Goal: Communication & Community: Answer question/provide support

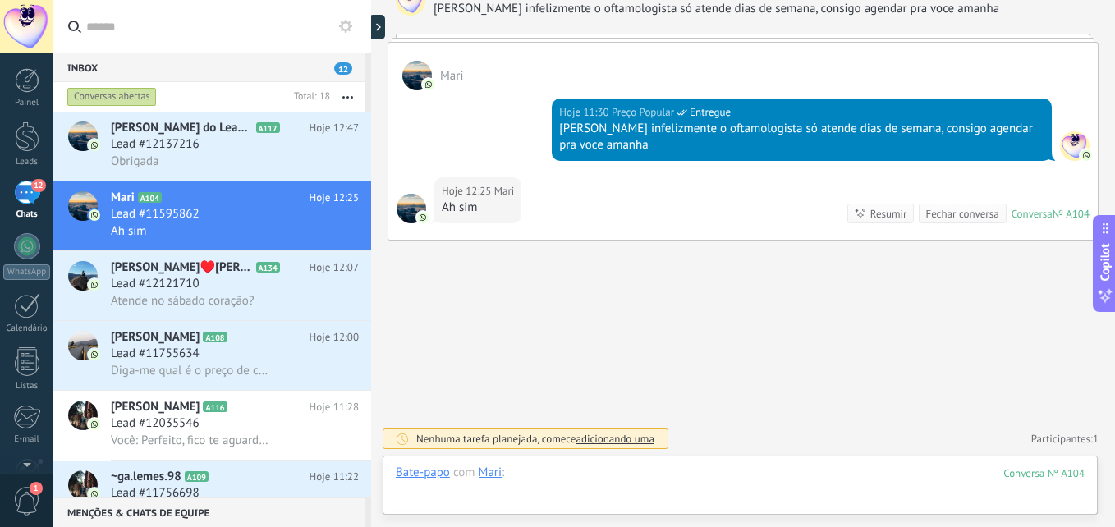
click at [656, 486] on div at bounding box center [740, 489] width 689 height 49
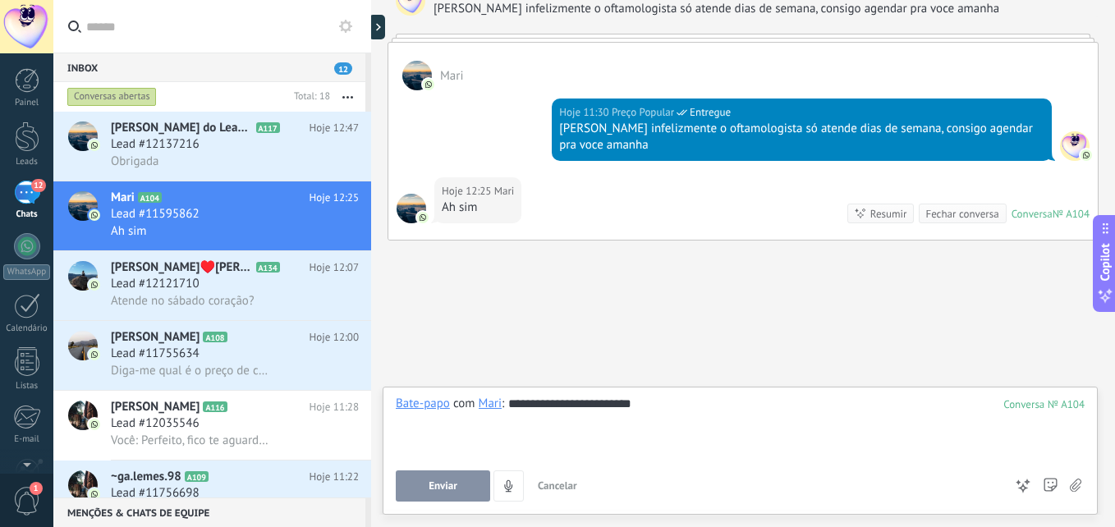
click at [469, 493] on button "Enviar" at bounding box center [443, 486] width 94 height 31
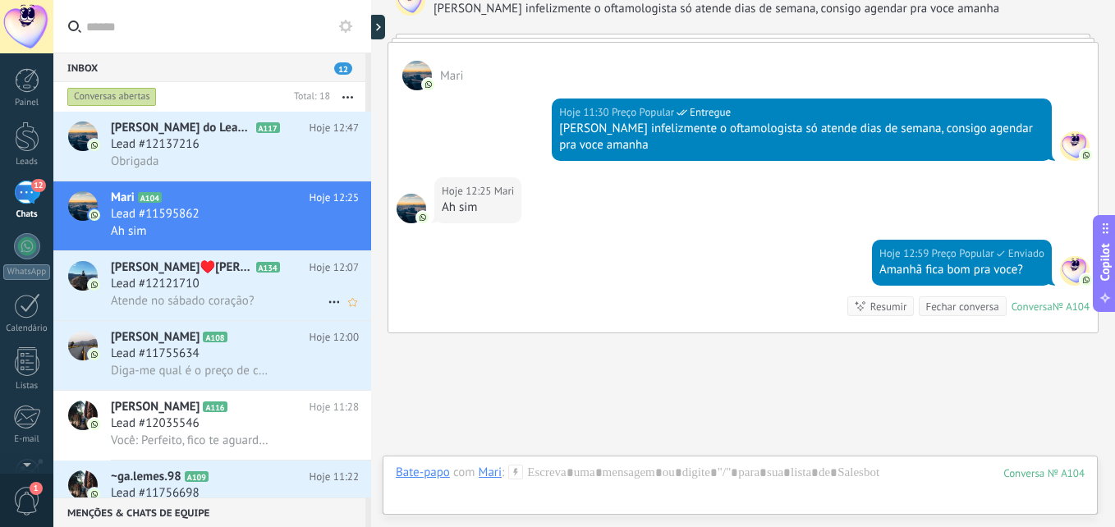
scroll to position [1898, 0]
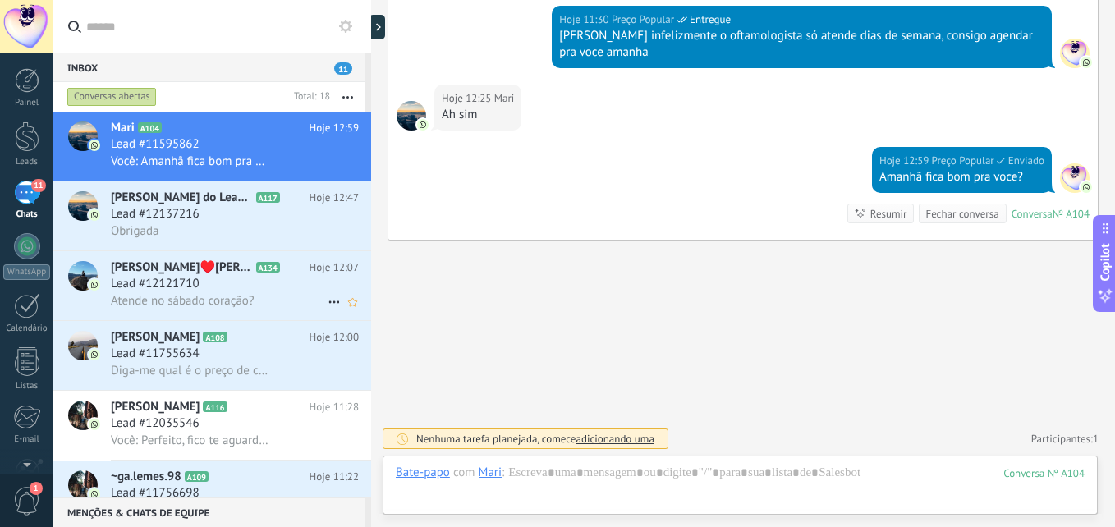
click at [227, 298] on span "Atende no sábado coração?" at bounding box center [182, 301] width 143 height 16
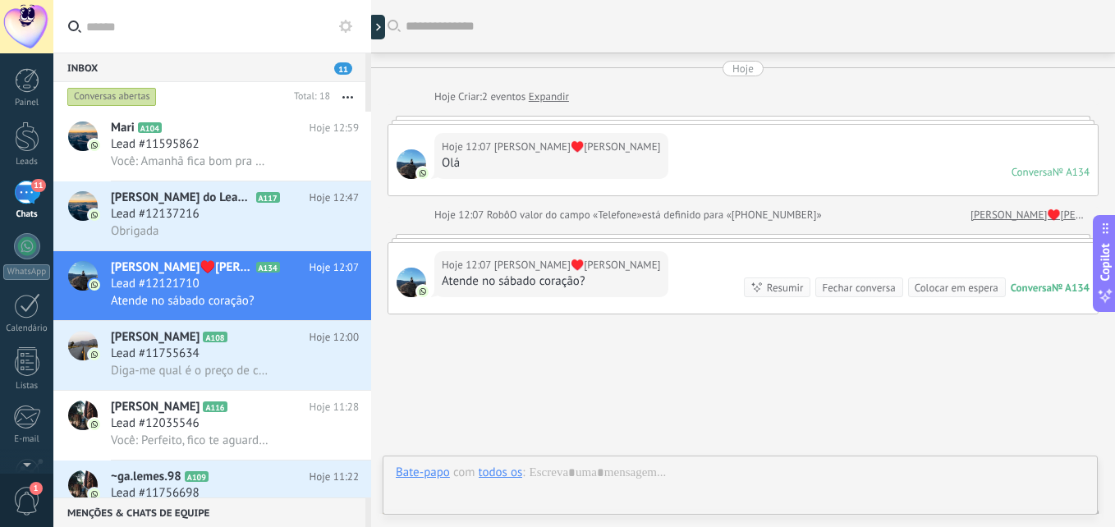
scroll to position [74, 0]
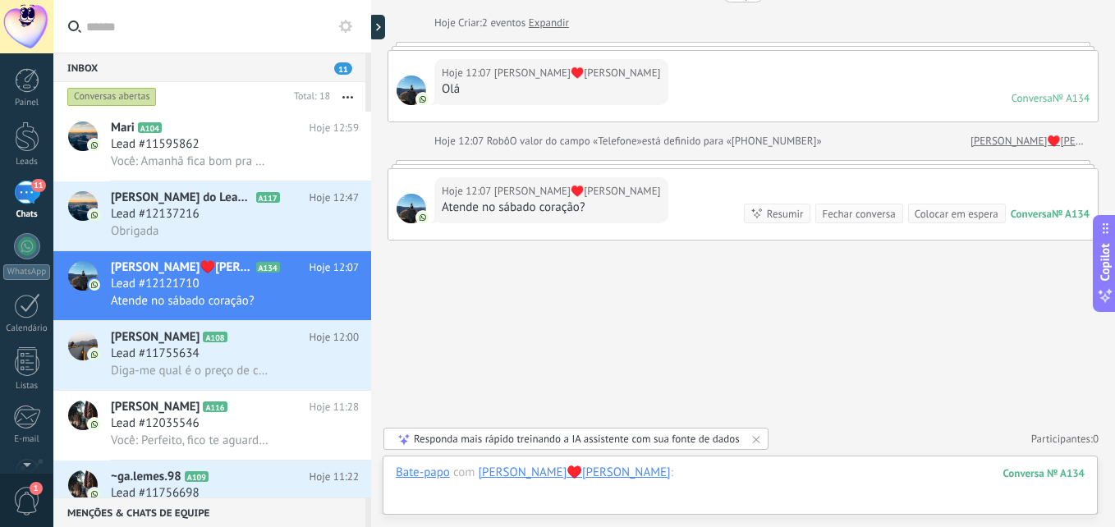
click at [613, 486] on div at bounding box center [740, 489] width 689 height 49
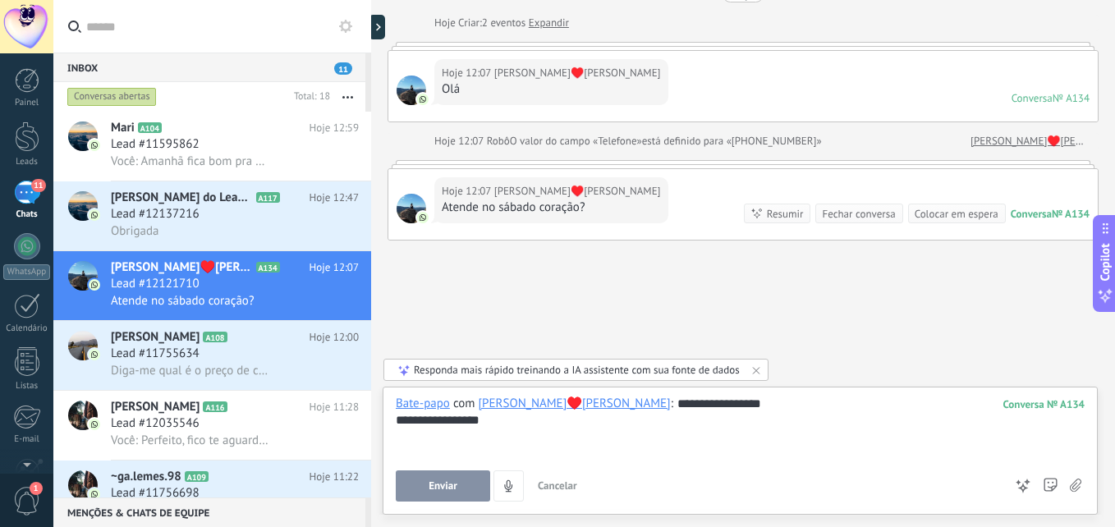
click at [434, 496] on button "Enviar" at bounding box center [443, 486] width 94 height 31
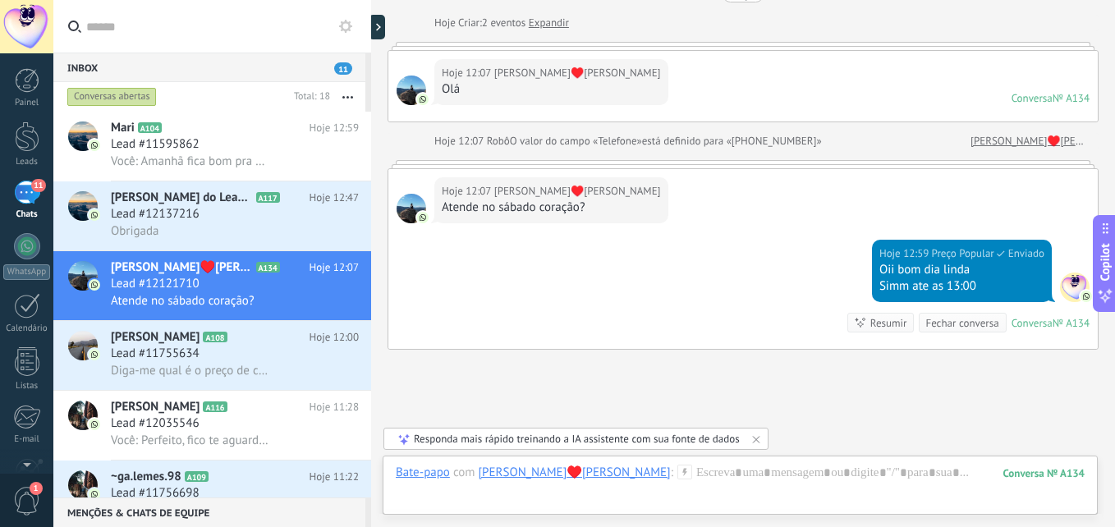
scroll to position [183, 0]
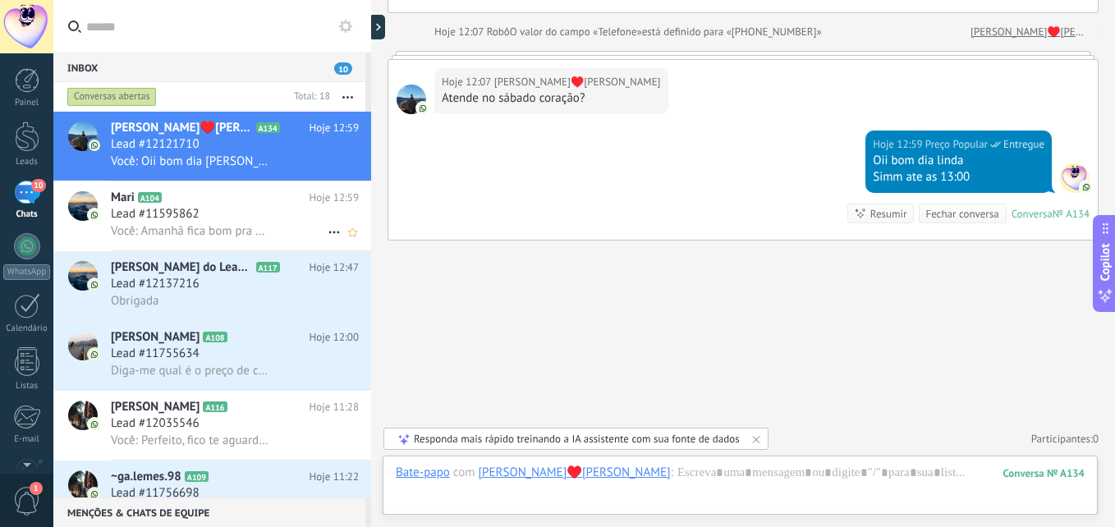
click at [223, 223] on div "Você: Amanhã fica bom pra voce?" at bounding box center [235, 231] width 248 height 17
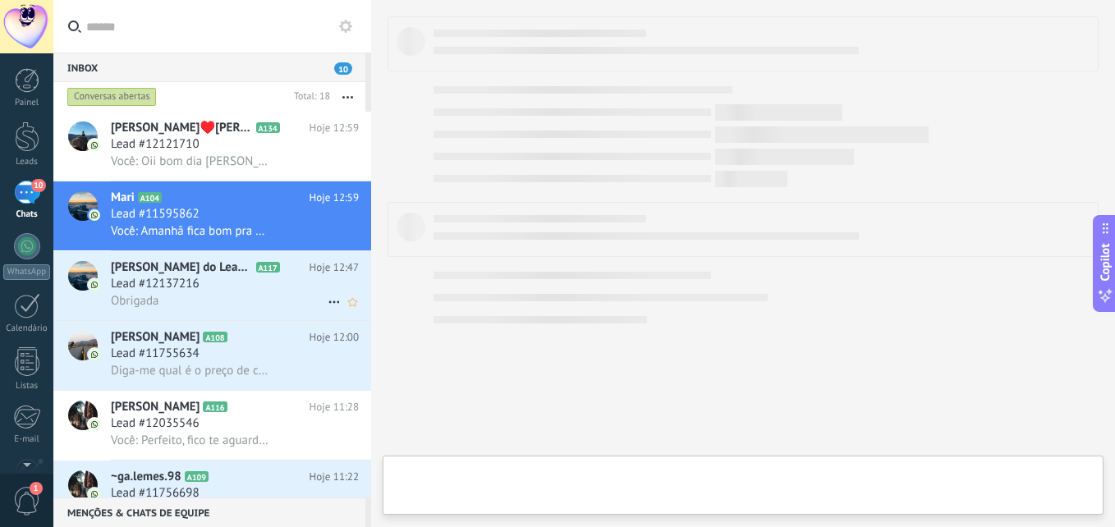
click at [214, 282] on div "Lead #12137216" at bounding box center [235, 284] width 248 height 16
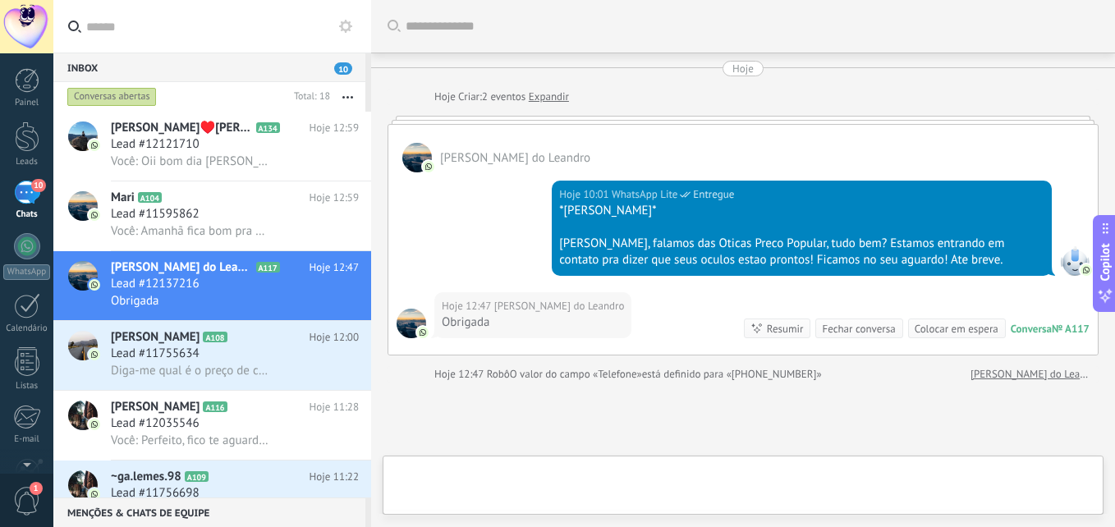
scroll to position [142, 0]
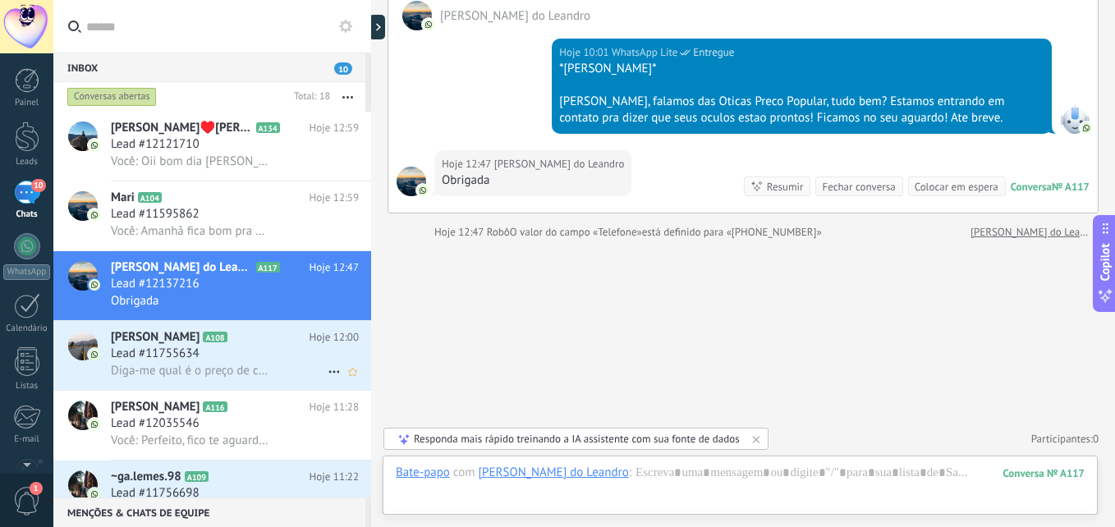
click at [230, 348] on div "Lead #11755634" at bounding box center [235, 354] width 248 height 16
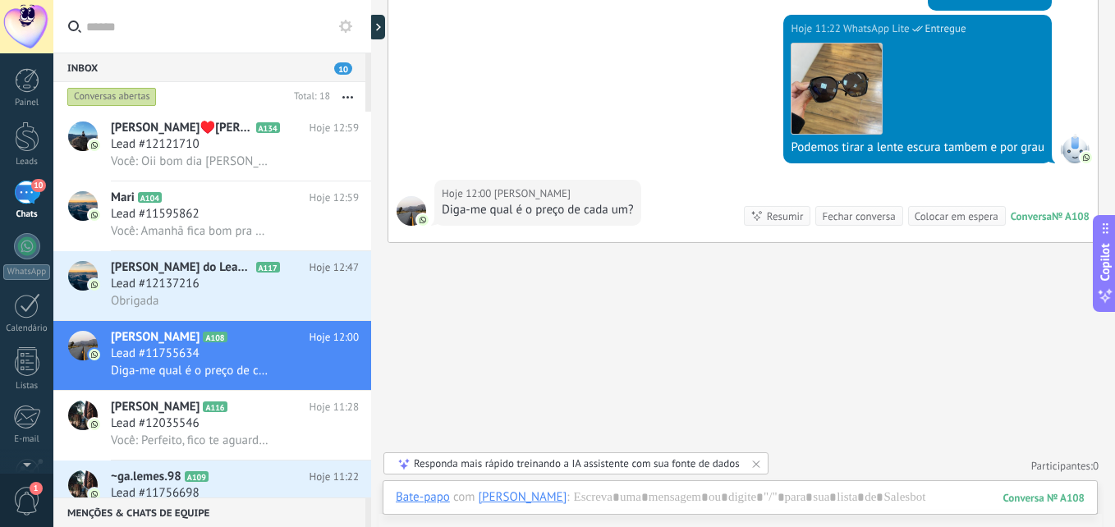
scroll to position [654, 0]
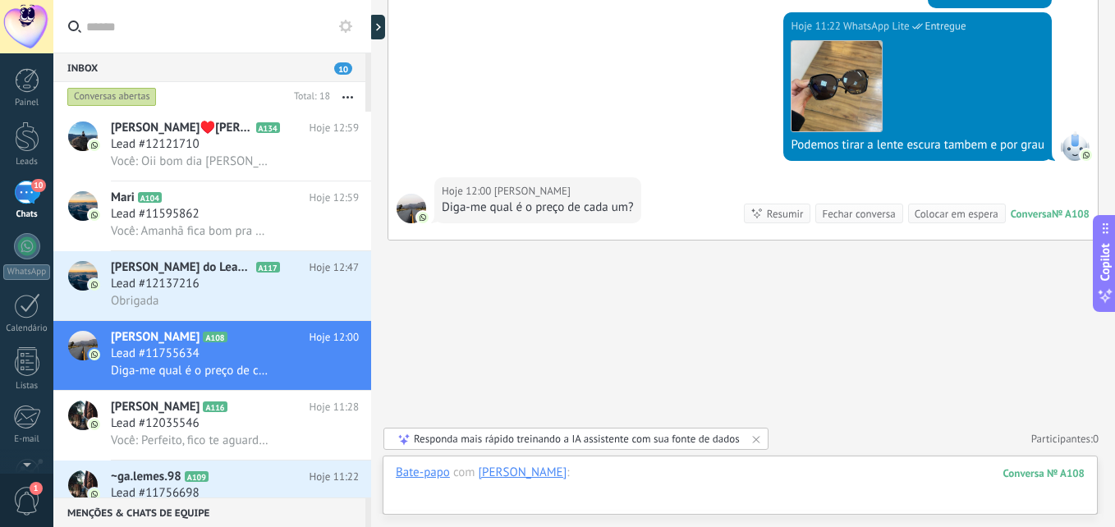
click at [658, 480] on div at bounding box center [740, 489] width 689 height 49
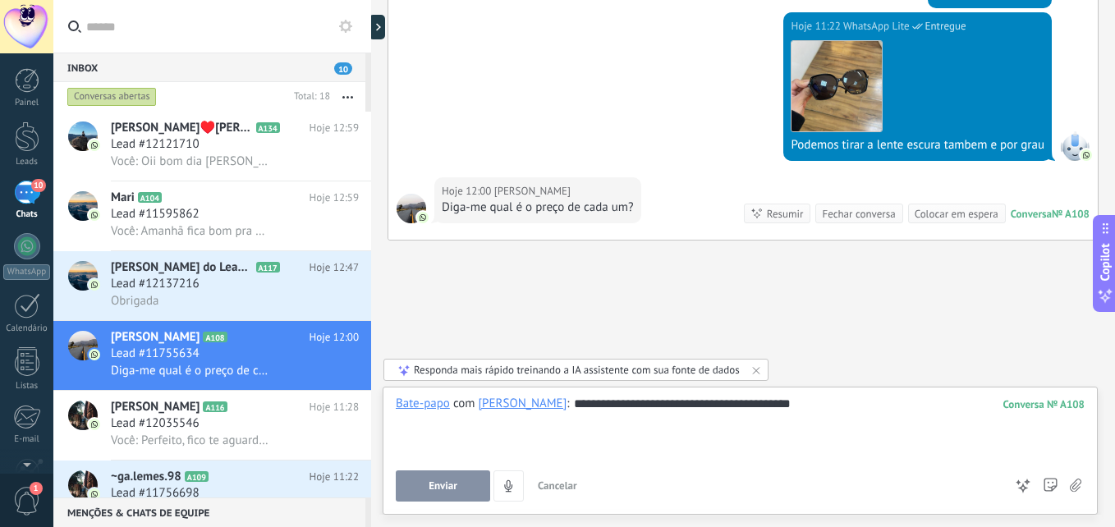
click at [471, 486] on button "Enviar" at bounding box center [443, 486] width 94 height 31
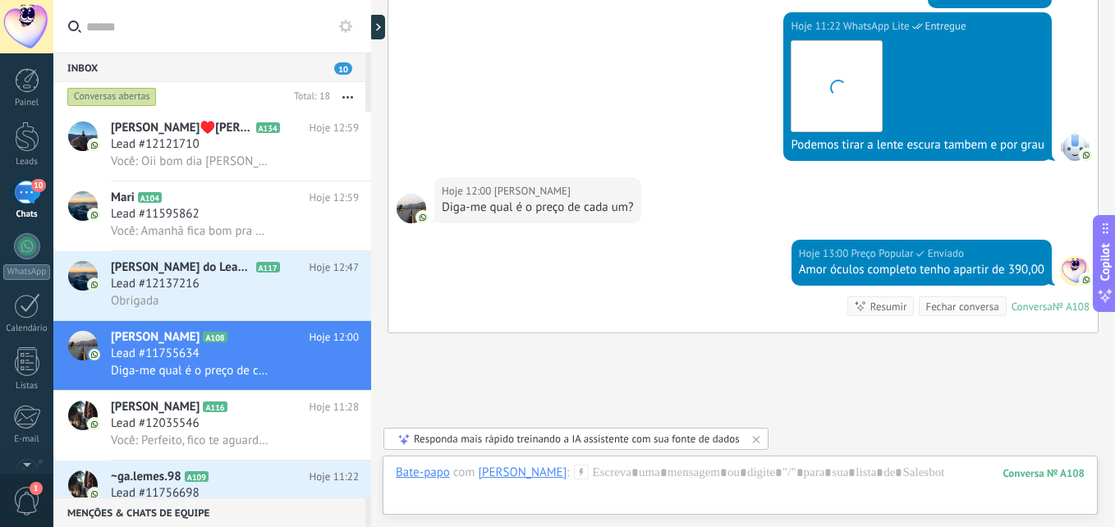
scroll to position [747, 0]
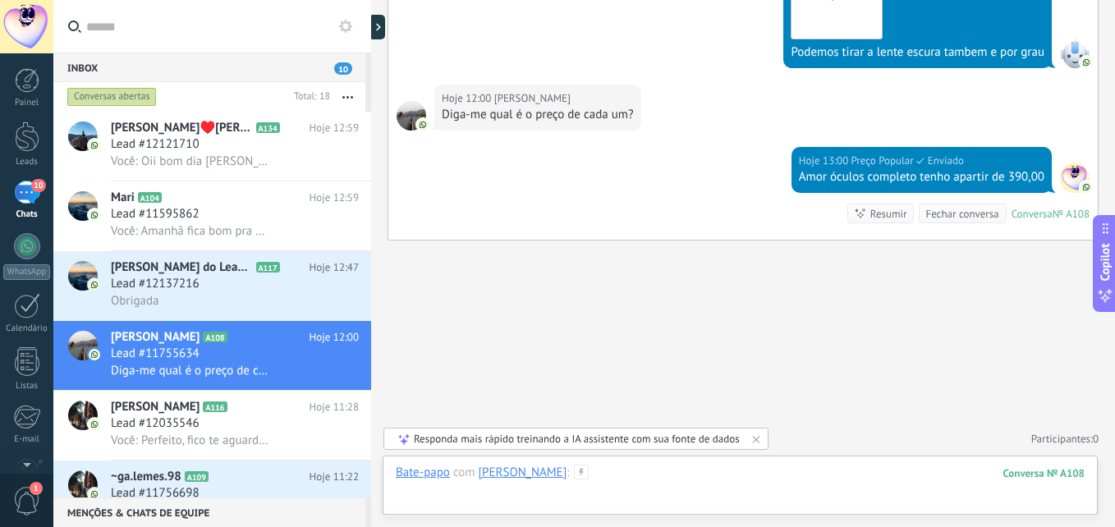
click at [655, 475] on div at bounding box center [740, 489] width 689 height 49
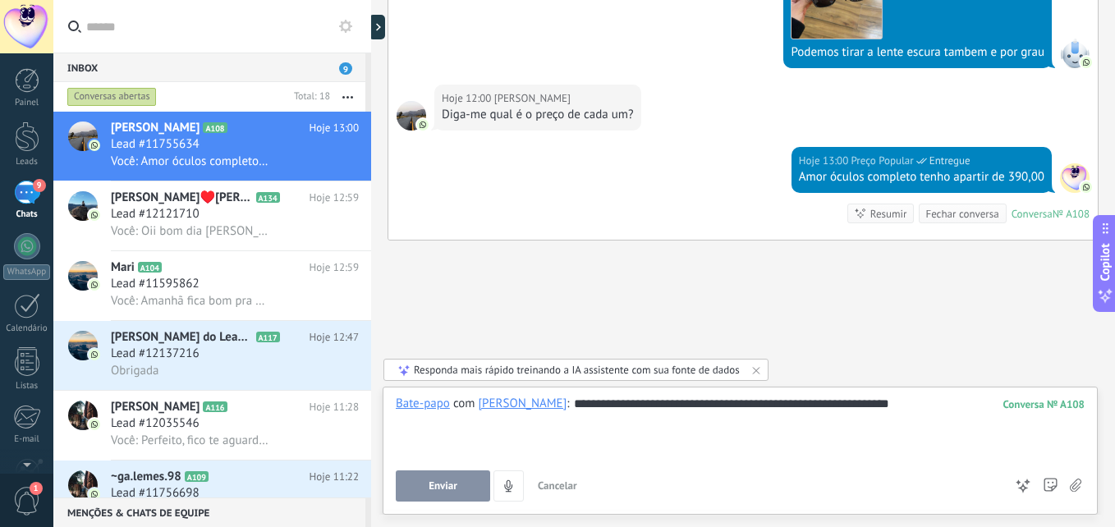
click at [450, 480] on span "Enviar" at bounding box center [443, 485] width 29 height 11
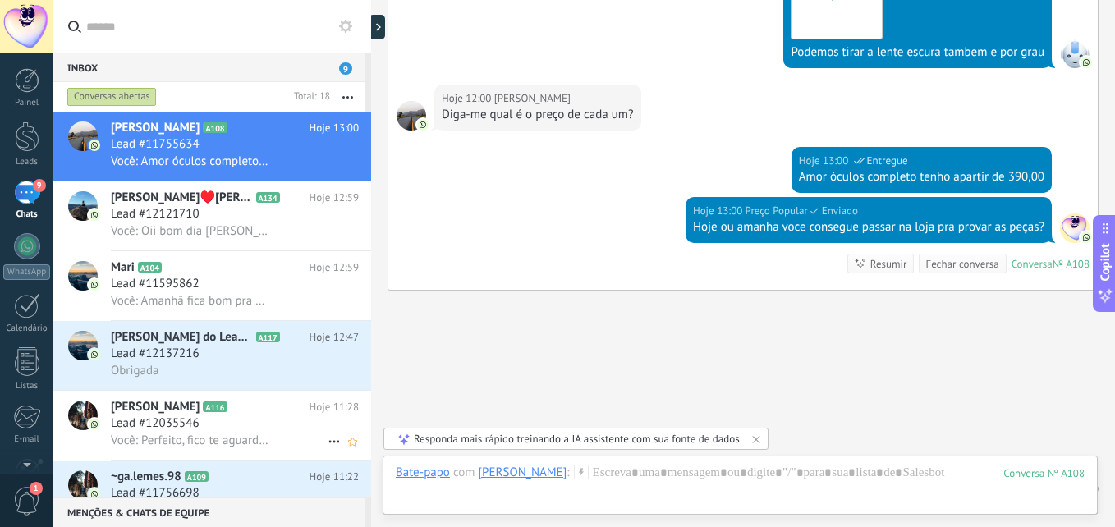
scroll to position [797, 0]
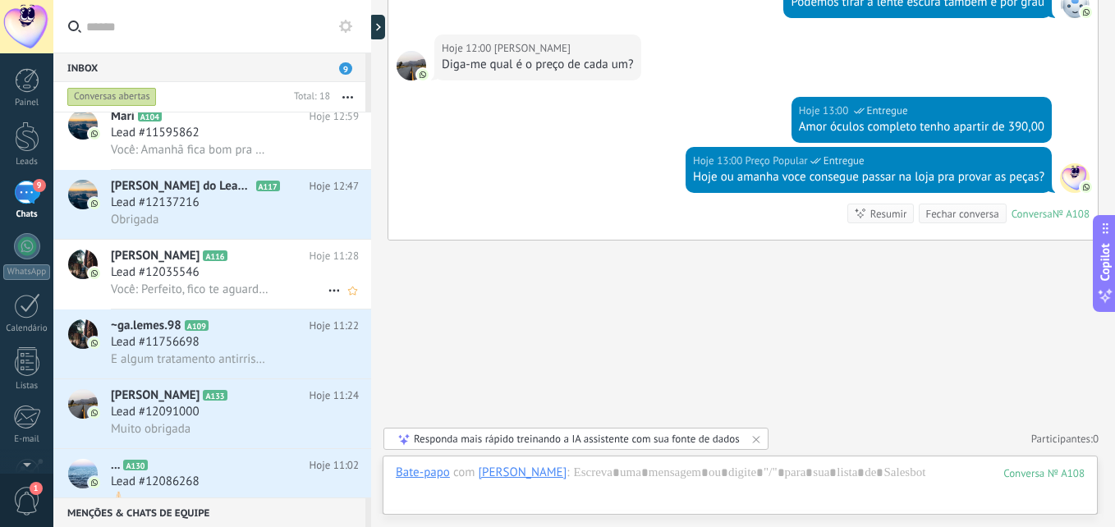
click at [222, 282] on span "Você: Perfeito, fico te aguardando amanha as 10:00 Mayla. Um ótimo dia e bom tr…" at bounding box center [190, 290] width 158 height 16
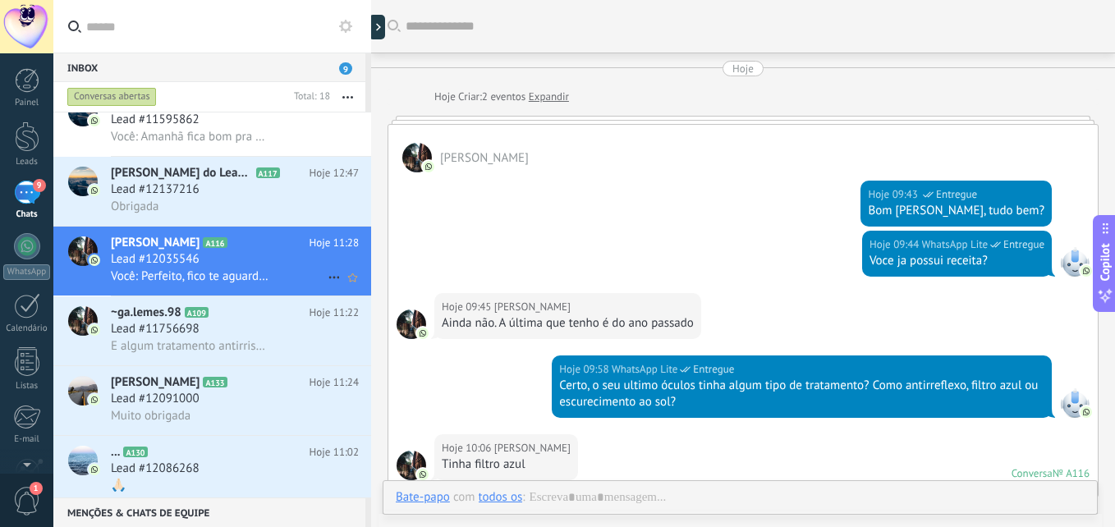
scroll to position [1279, 0]
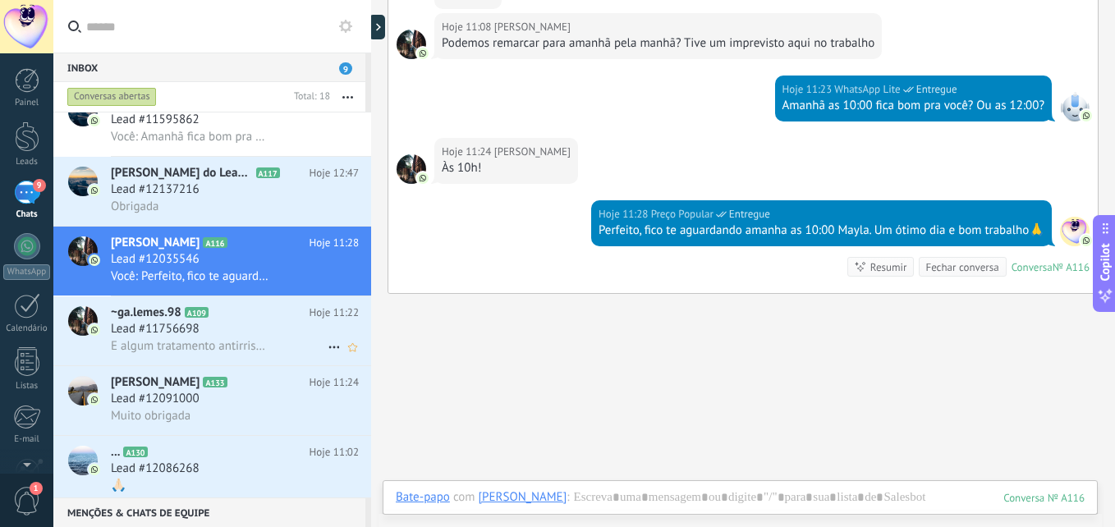
click at [246, 328] on div "Lead #11756698" at bounding box center [235, 329] width 248 height 16
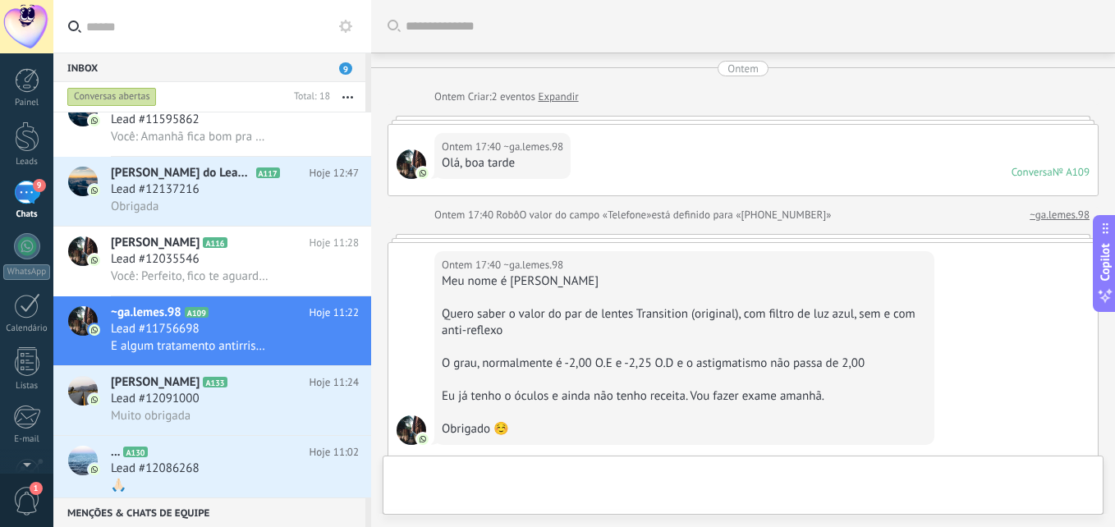
scroll to position [1645, 0]
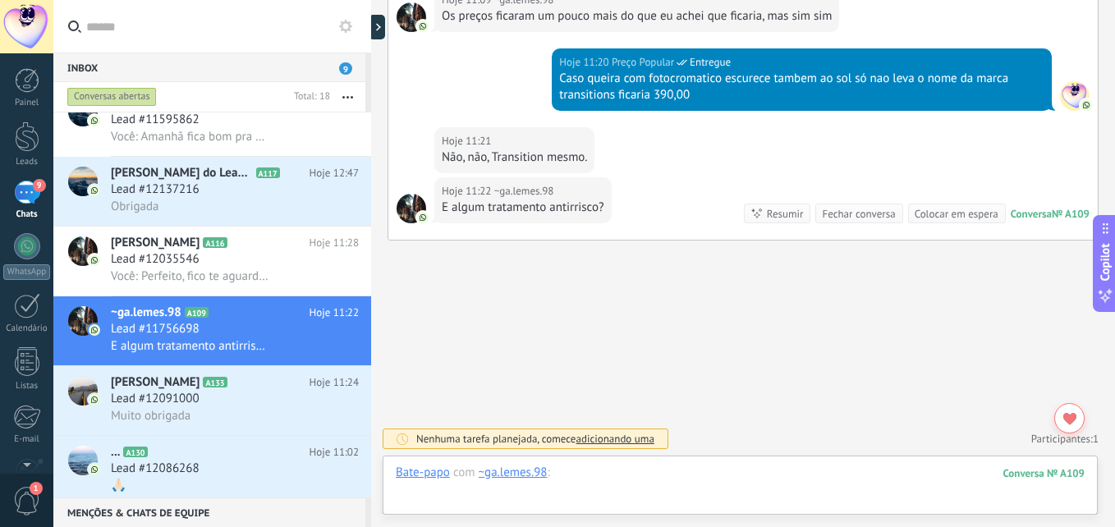
click at [693, 489] on div at bounding box center [740, 489] width 689 height 49
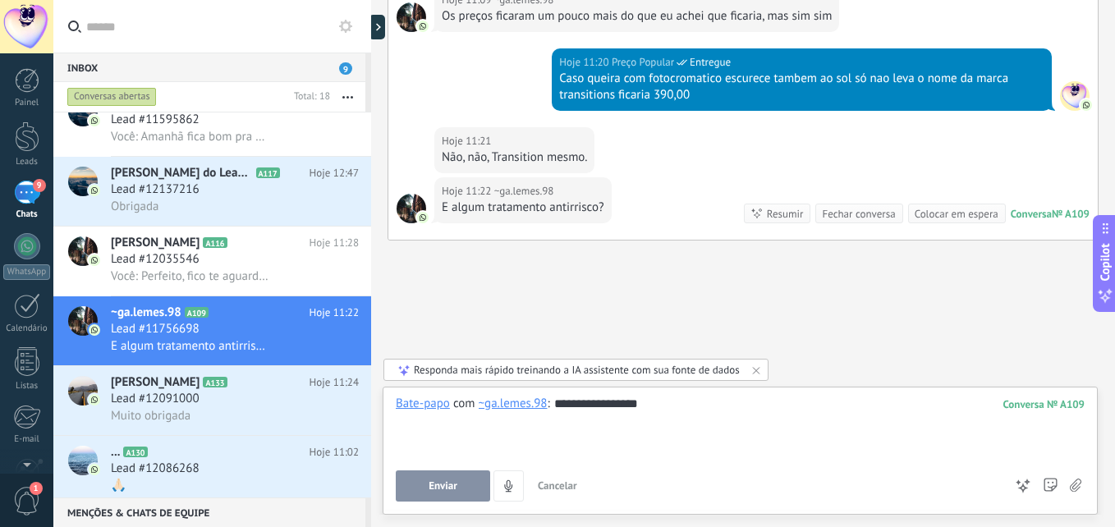
click at [470, 476] on button "Enviar" at bounding box center [443, 486] width 94 height 31
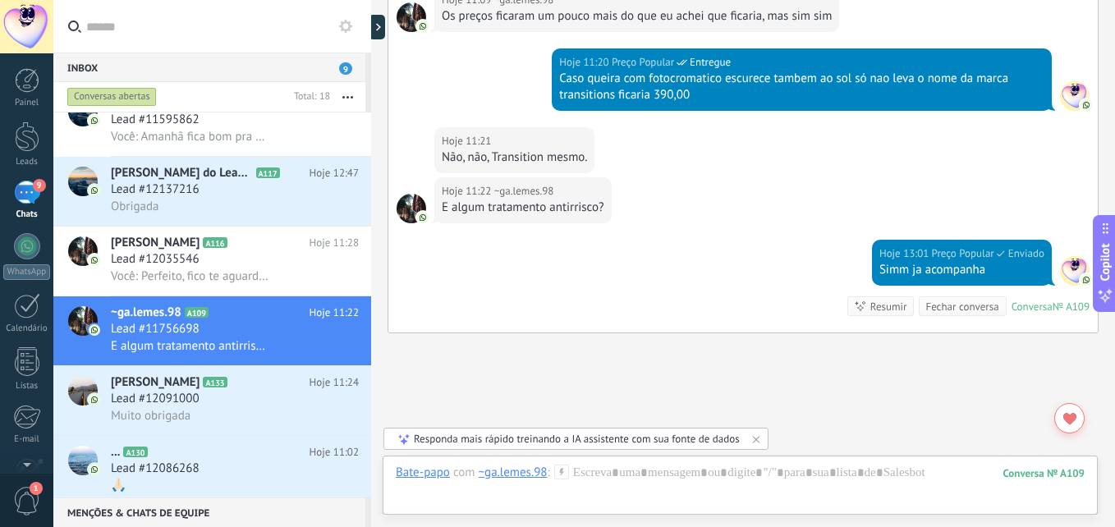
scroll to position [1738, 0]
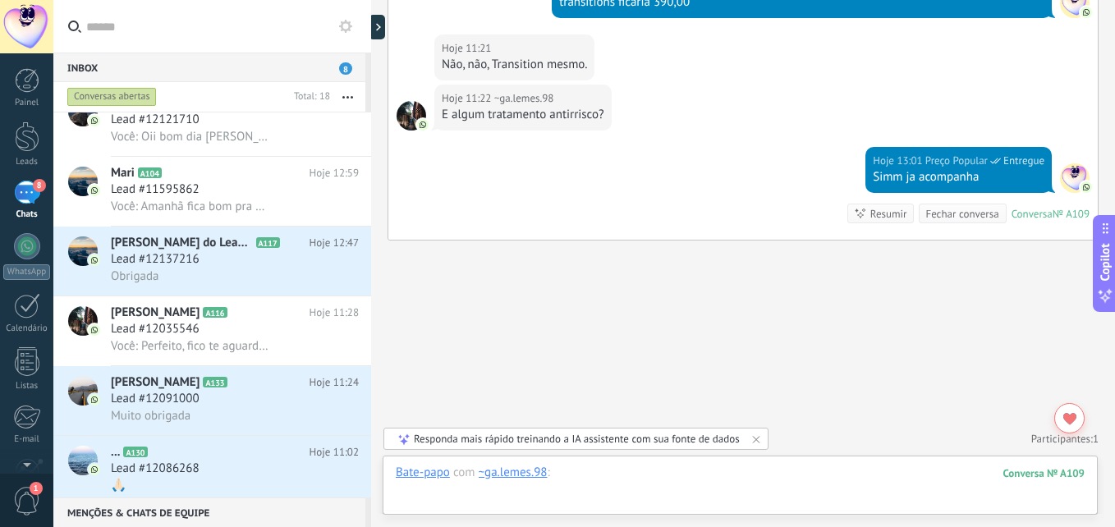
click at [662, 479] on div at bounding box center [740, 489] width 689 height 49
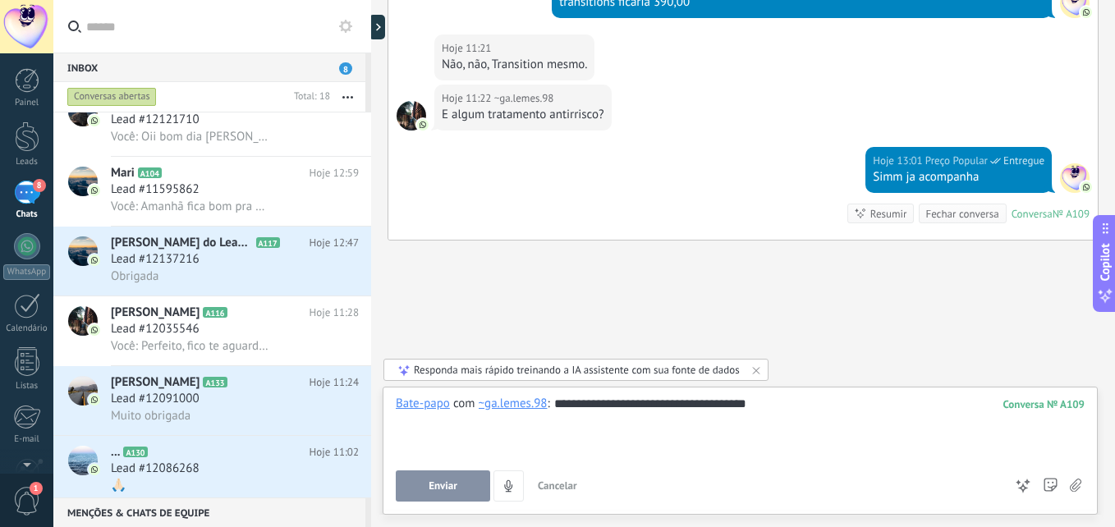
click at [447, 486] on span "Enviar" at bounding box center [443, 485] width 29 height 11
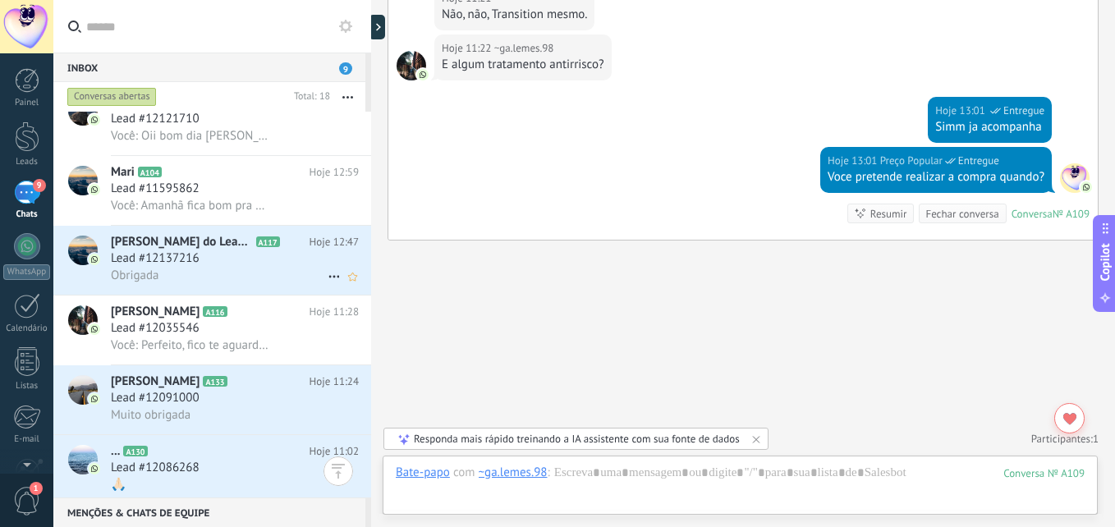
scroll to position [0, 0]
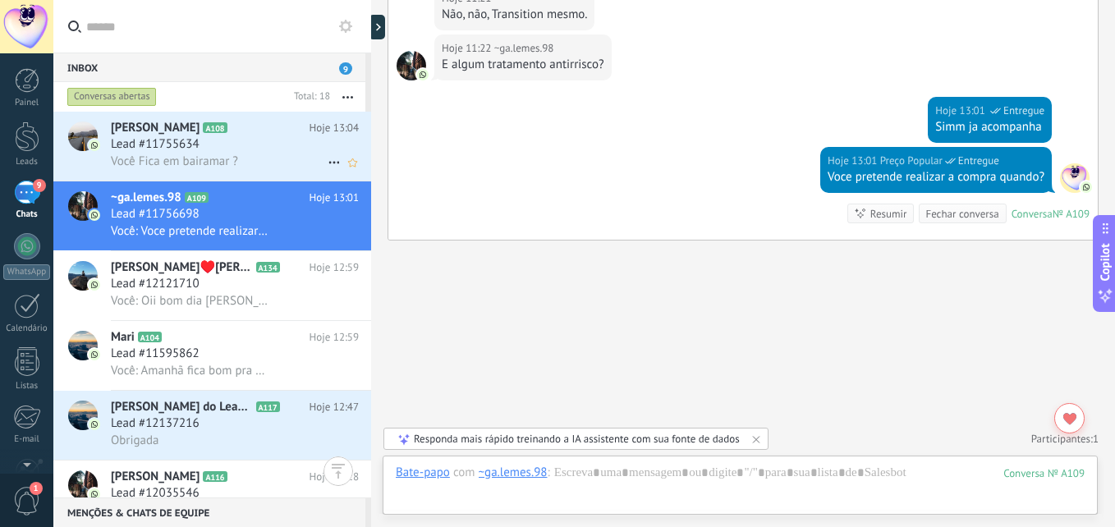
click at [212, 145] on div "Lead #11755634" at bounding box center [235, 144] width 248 height 16
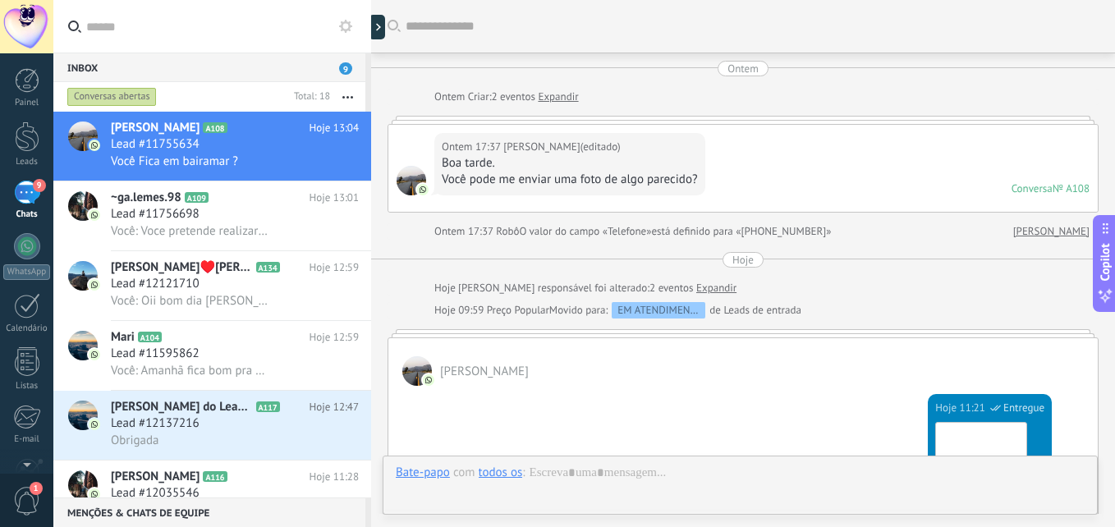
scroll to position [829, 0]
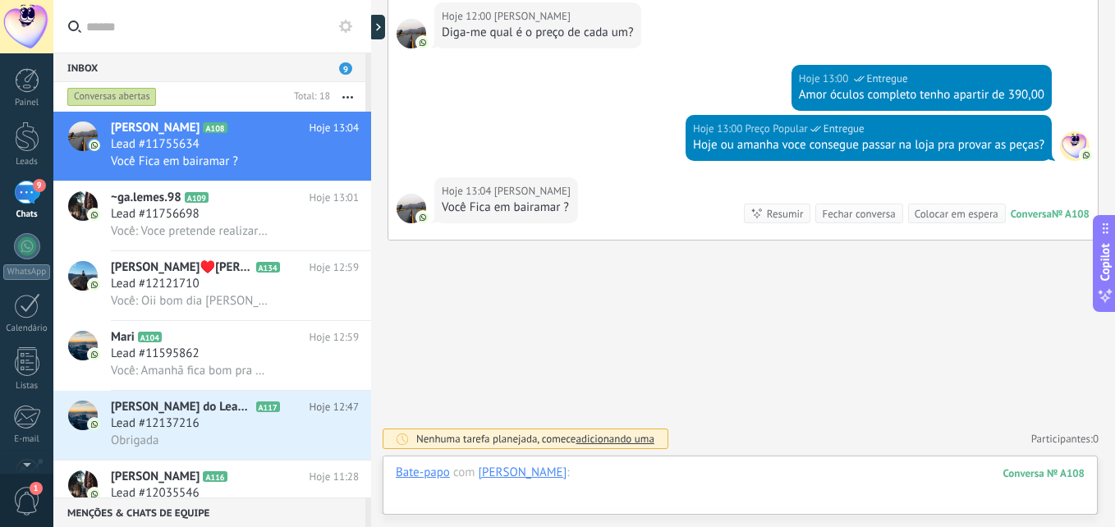
click at [629, 473] on div at bounding box center [740, 489] width 689 height 49
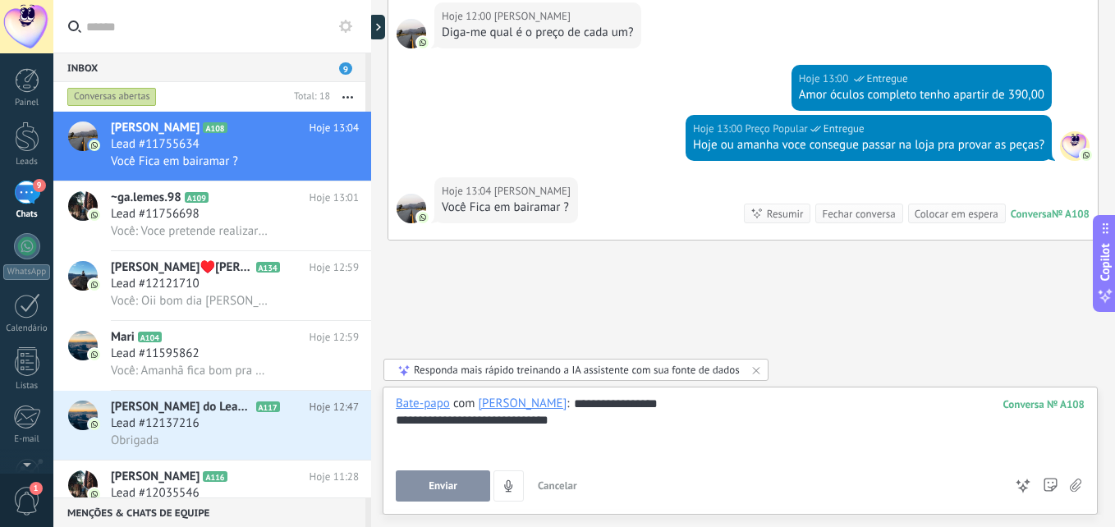
click at [429, 479] on button "Enviar" at bounding box center [443, 486] width 94 height 31
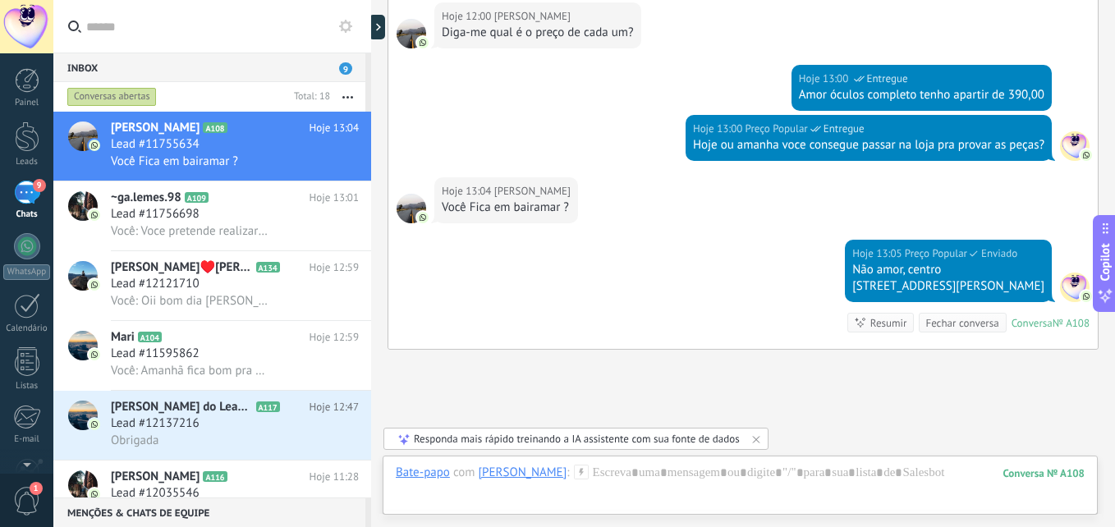
scroll to position [939, 0]
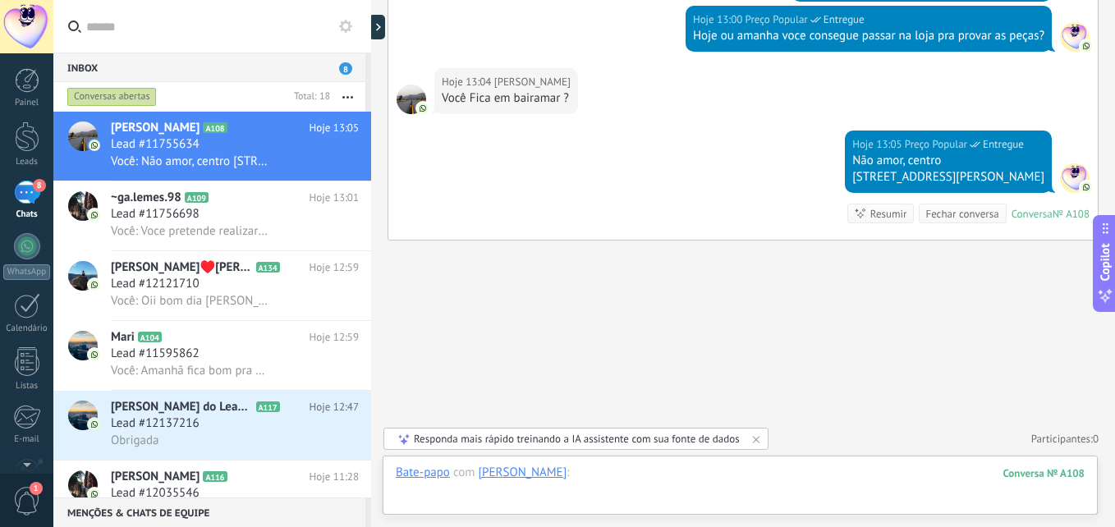
click at [741, 488] on div at bounding box center [740, 489] width 689 height 49
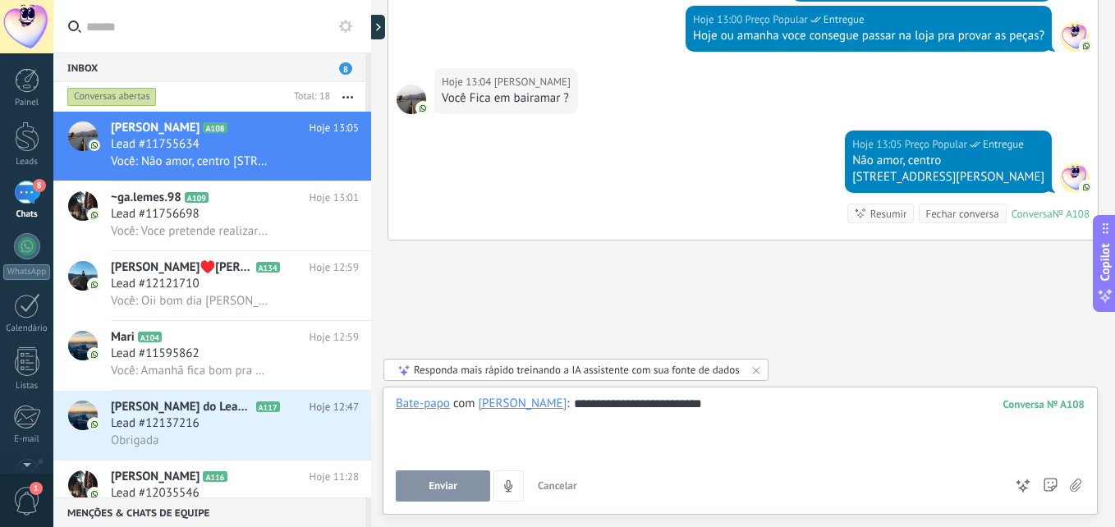
click at [452, 480] on span "Enviar" at bounding box center [443, 485] width 29 height 11
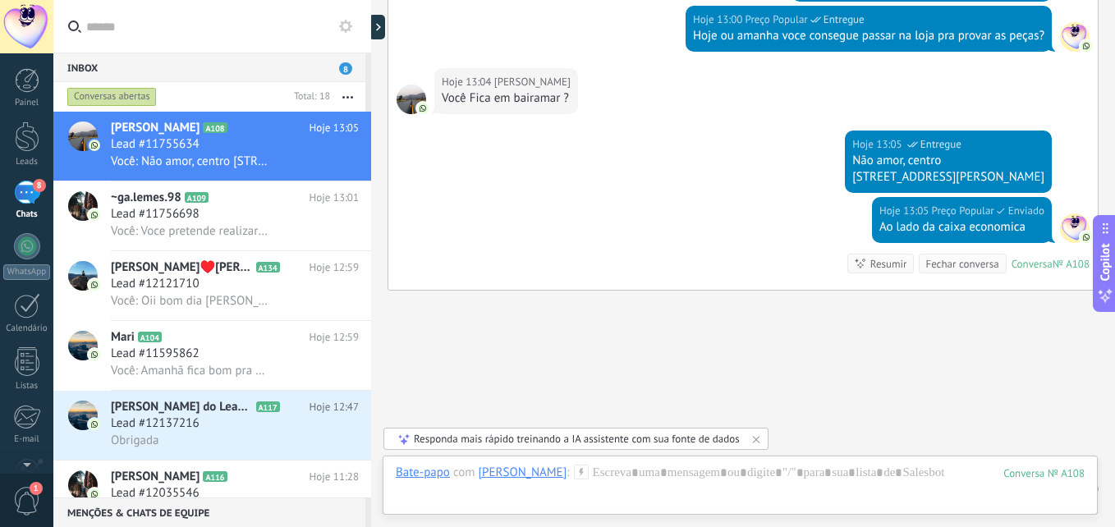
scroll to position [989, 0]
